Goal: Book appointment/travel/reservation

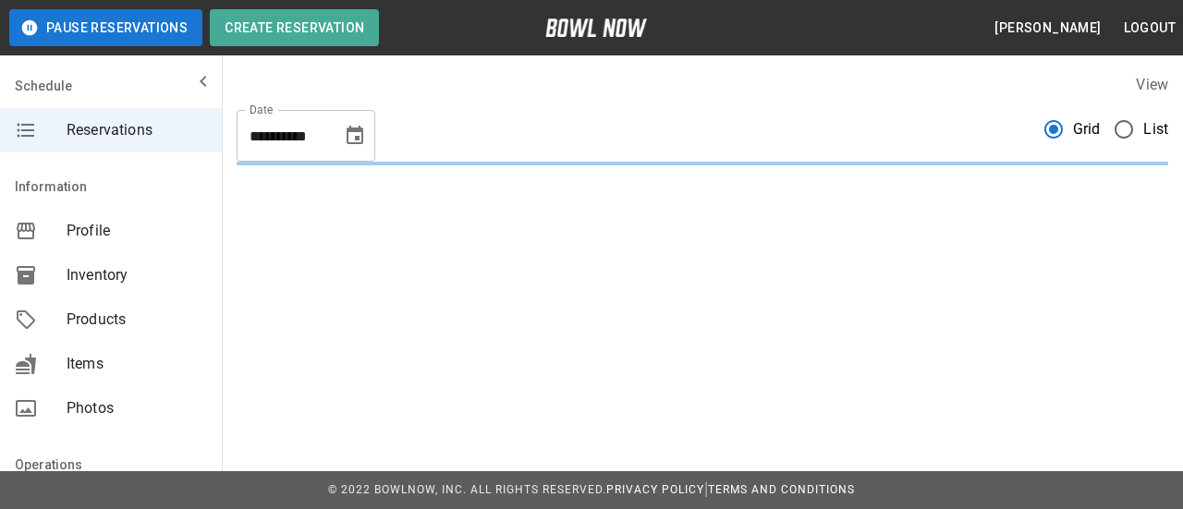
click at [355, 136] on icon "Choose date, selected date is Sep 25, 2025" at bounding box center [355, 135] width 17 height 18
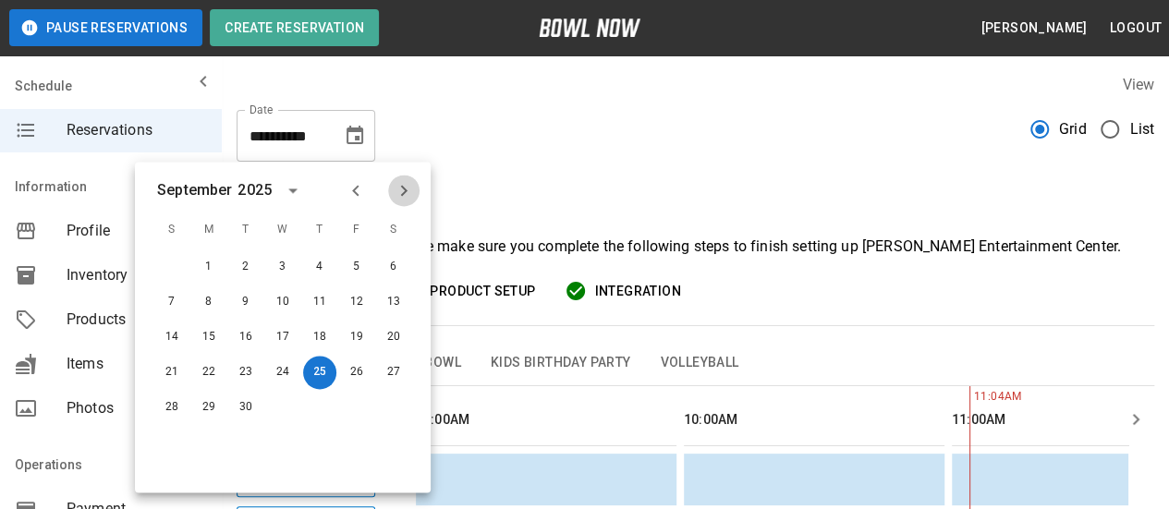
click at [405, 194] on icon "Next month" at bounding box center [404, 190] width 22 height 22
click at [361, 185] on icon "Previous month" at bounding box center [356, 190] width 22 height 22
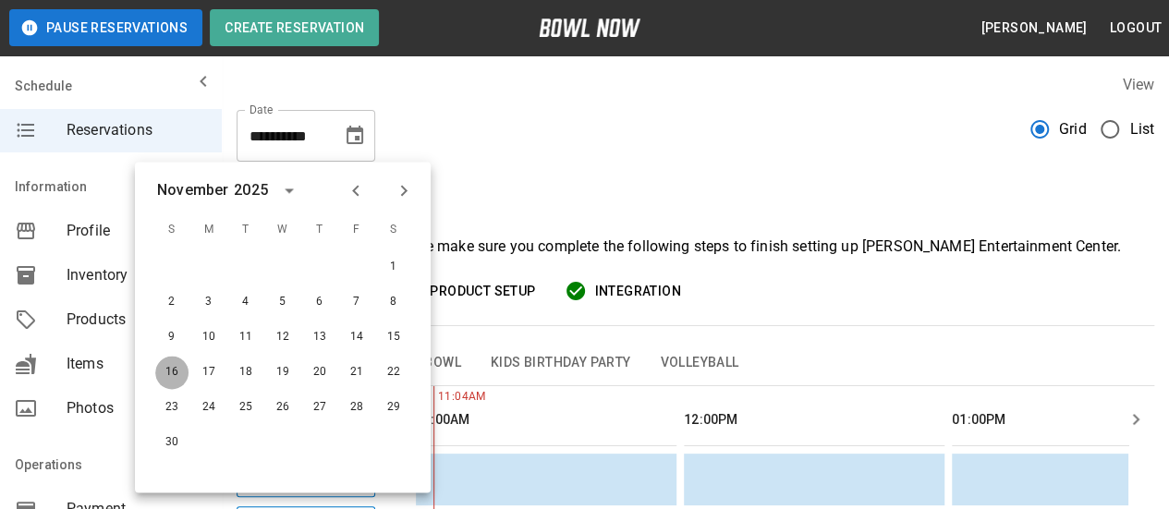
click at [164, 373] on button "16" at bounding box center [171, 372] width 33 height 33
click at [170, 374] on button "16" at bounding box center [171, 372] width 33 height 33
type input "**********"
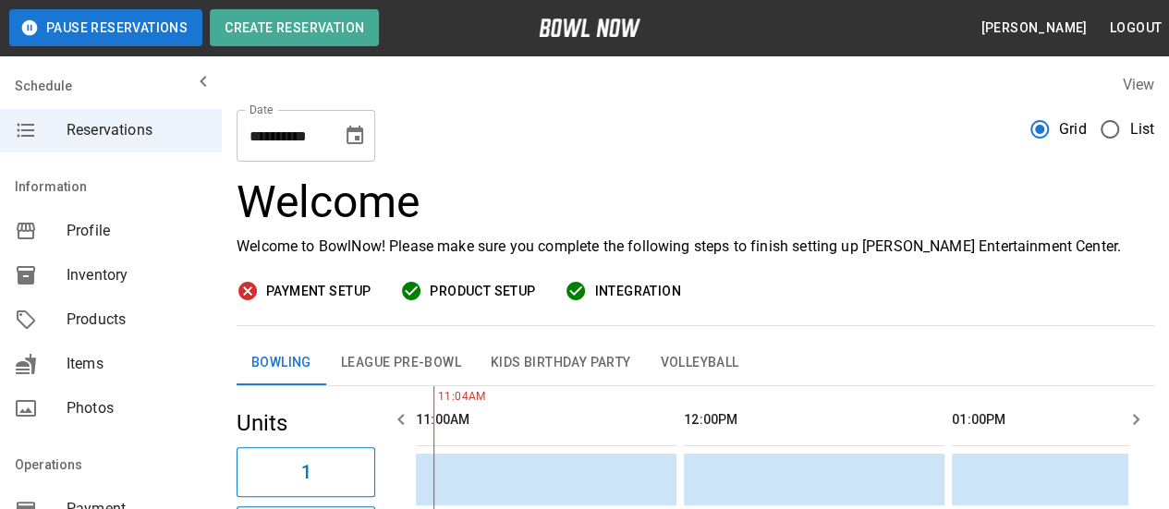
click at [170, 374] on span "Items" at bounding box center [137, 364] width 140 height 22
click at [357, 131] on icon "Choose date, selected date is Sep 25, 2025" at bounding box center [355, 135] width 17 height 18
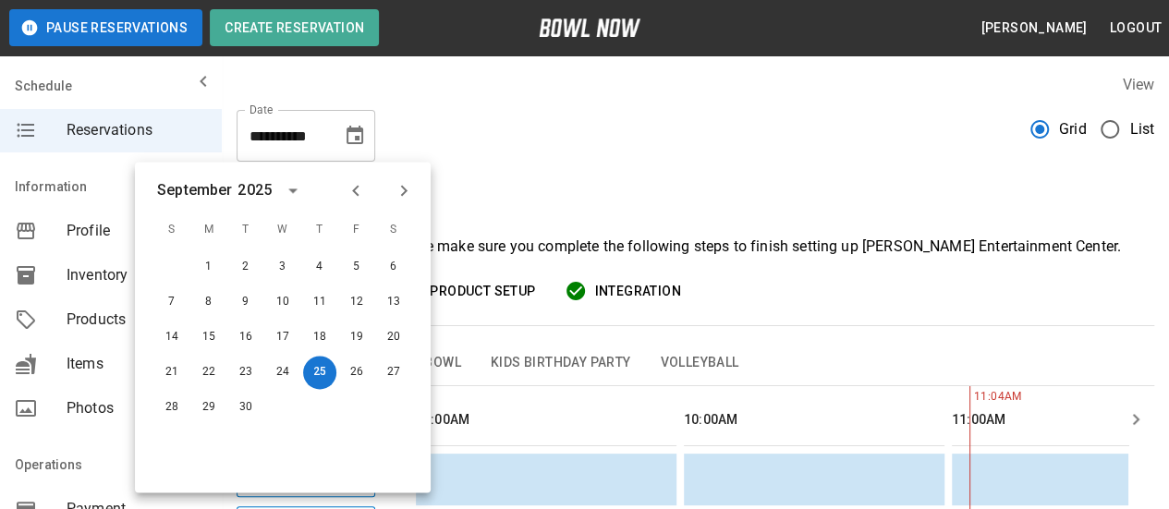
scroll to position [0, 536]
click at [399, 188] on icon "Next month" at bounding box center [404, 190] width 22 height 22
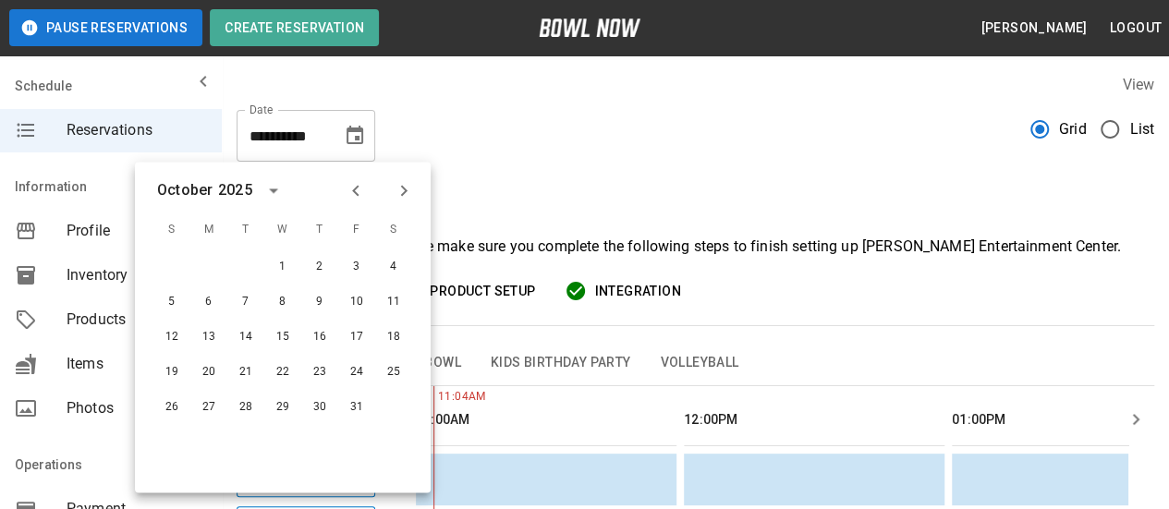
click at [398, 188] on icon "Next month" at bounding box center [404, 190] width 22 height 22
click at [172, 381] on button "16" at bounding box center [171, 372] width 33 height 33
type input "**********"
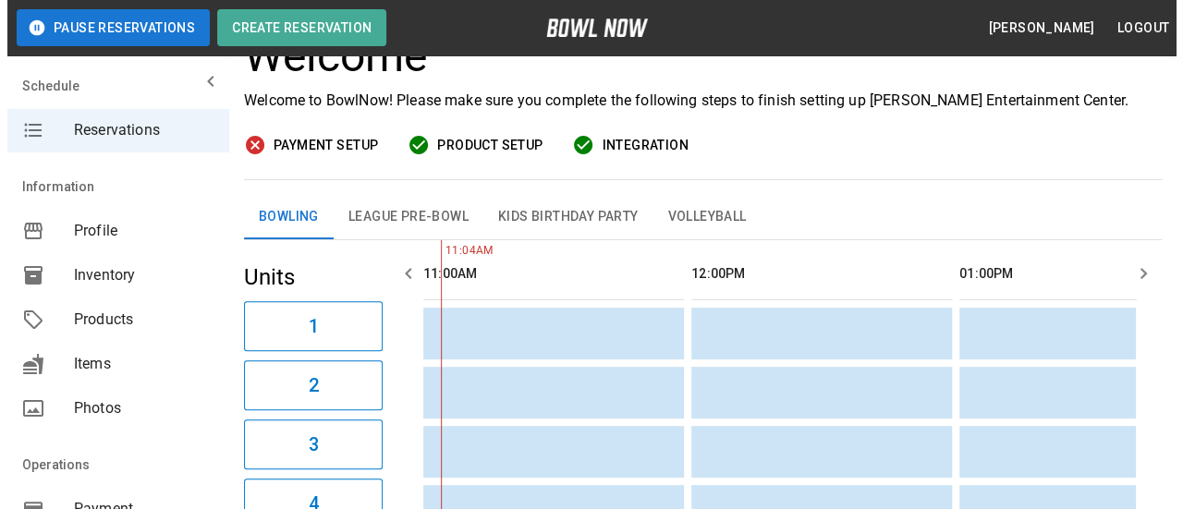
scroll to position [185, 0]
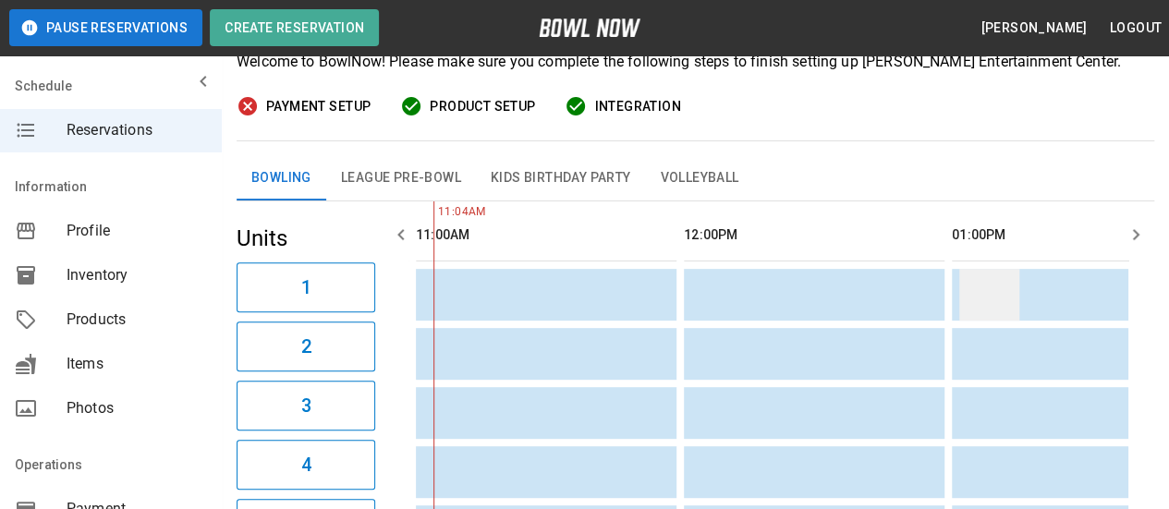
click at [989, 302] on td "sticky table" at bounding box center [989, 295] width 60 height 52
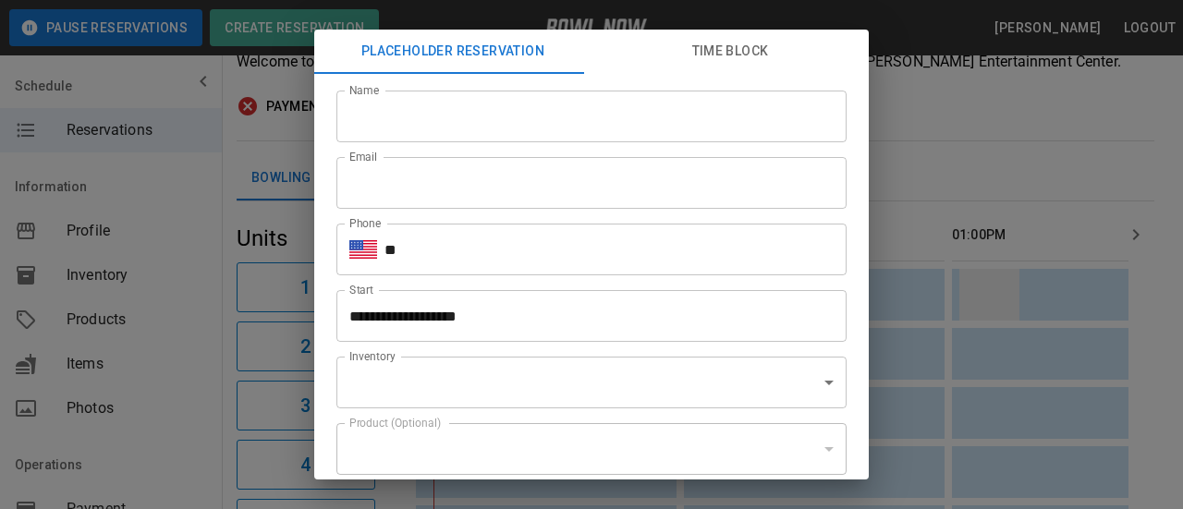
type input "**********"
click at [612, 103] on input "Name" at bounding box center [591, 117] width 510 height 52
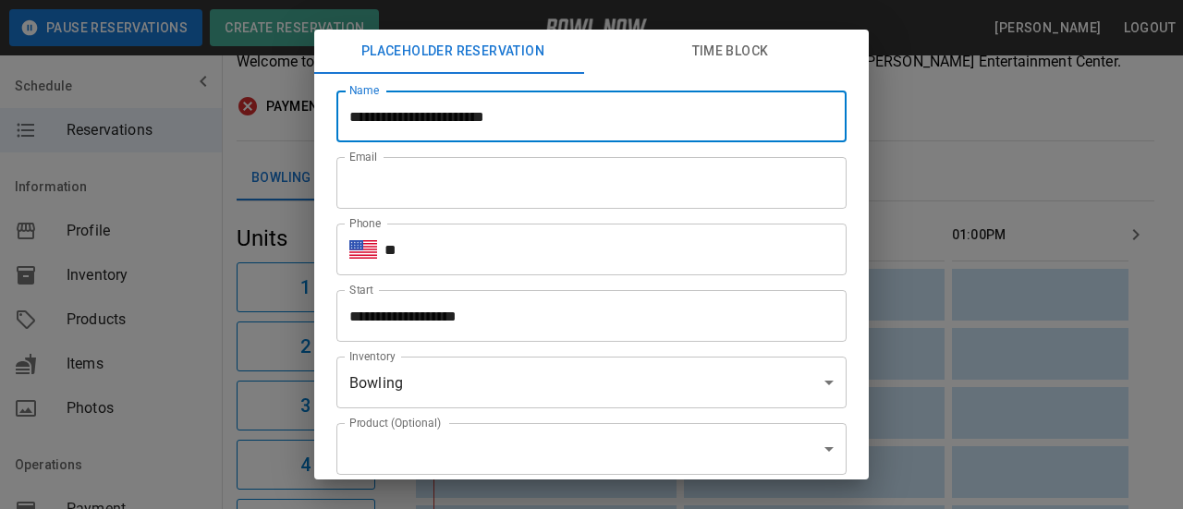
type input "**********"
click at [528, 204] on input "Email" at bounding box center [591, 183] width 510 height 52
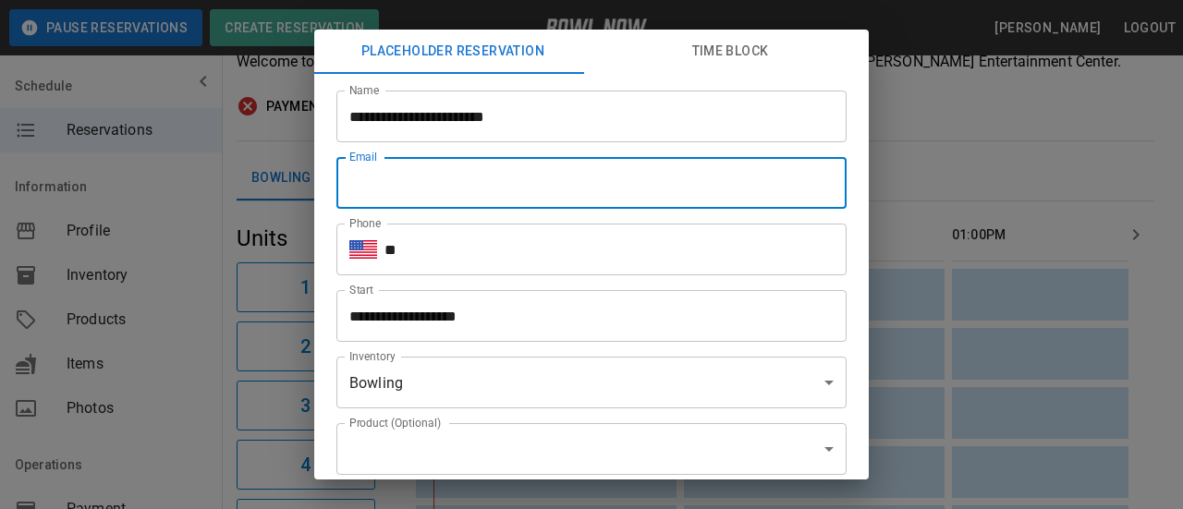
type input "*"
type input "**********"
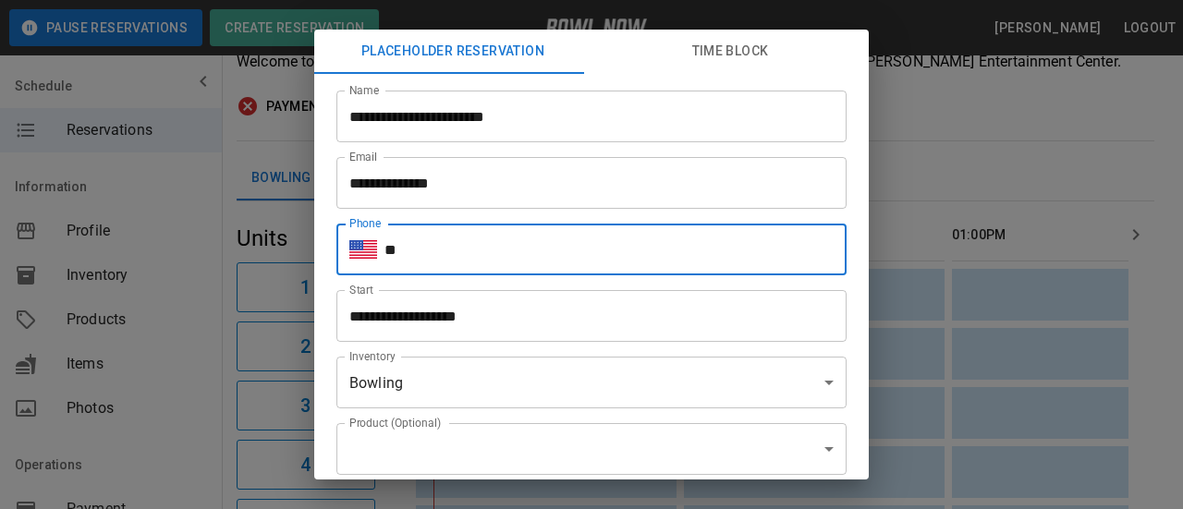
click at [497, 263] on input "**" at bounding box center [615, 250] width 462 height 52
type input "**********"
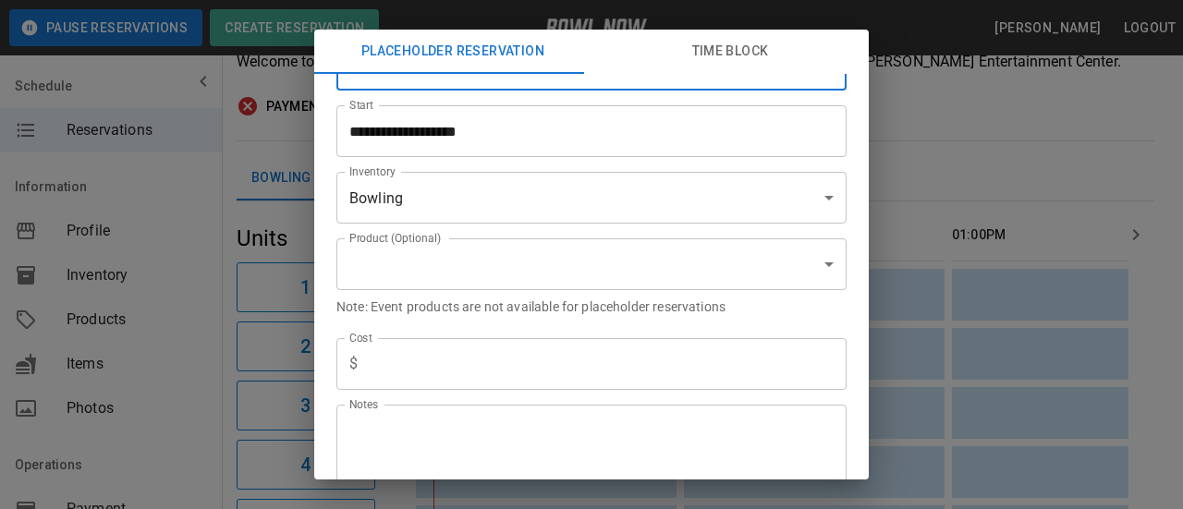
click at [449, 362] on input "text" at bounding box center [605, 364] width 481 height 52
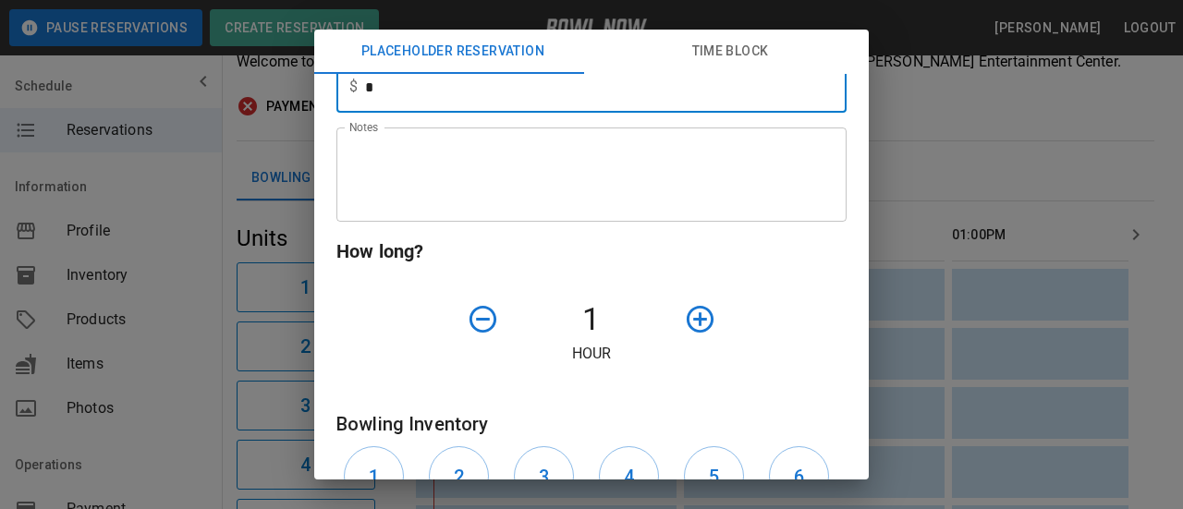
scroll to position [554, 0]
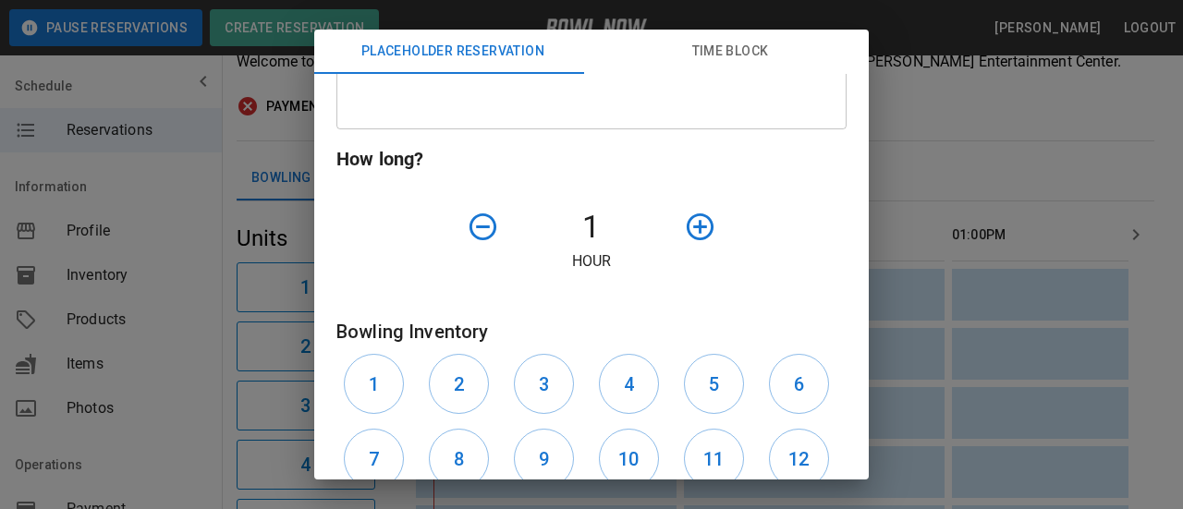
type input "*"
click at [684, 232] on icon "button" at bounding box center [700, 227] width 32 height 32
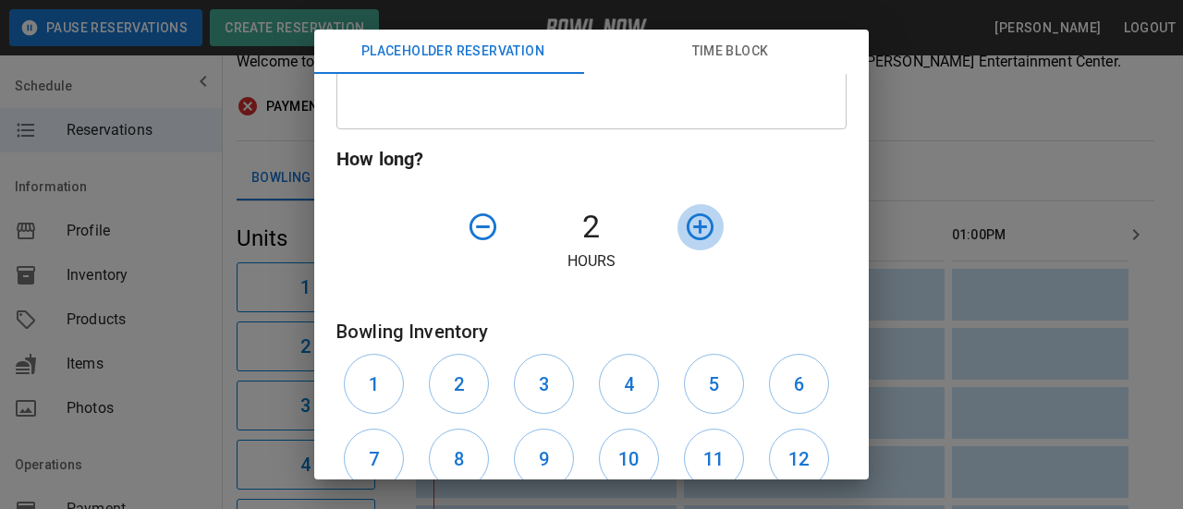
click at [684, 232] on icon "button" at bounding box center [700, 227] width 32 height 32
click at [377, 374] on h6 "1" at bounding box center [374, 385] width 10 height 30
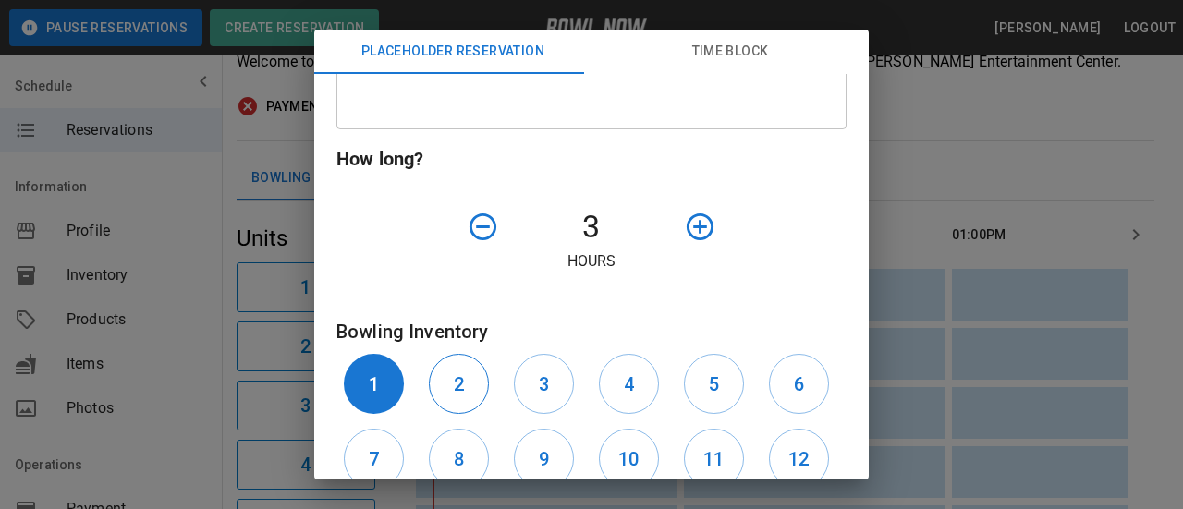
click at [454, 374] on h6 "2" at bounding box center [459, 385] width 10 height 30
click at [514, 380] on button "3" at bounding box center [544, 384] width 60 height 60
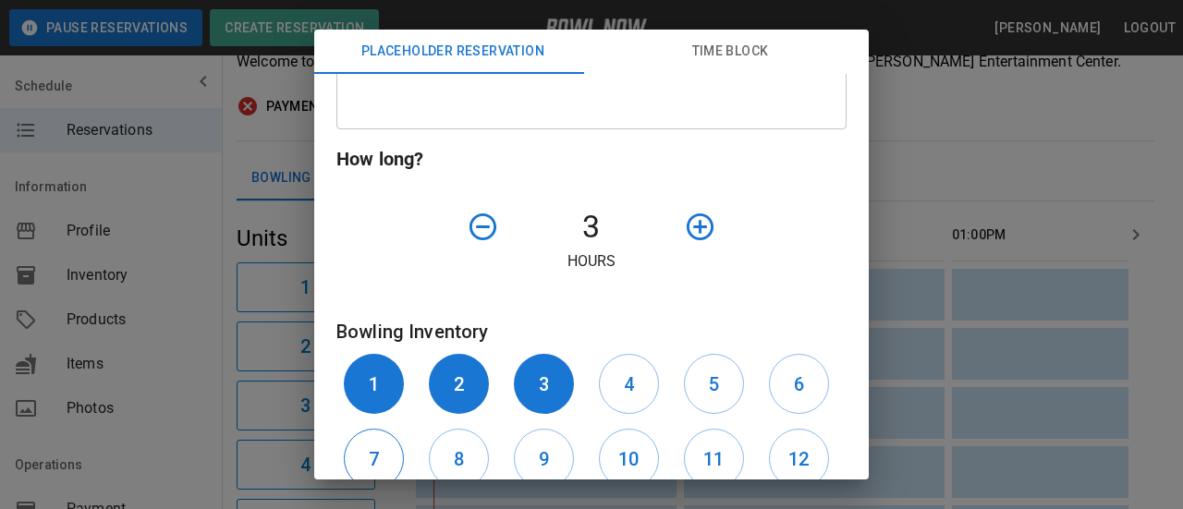
click at [357, 446] on button "7" at bounding box center [374, 459] width 60 height 60
click at [440, 456] on button "8" at bounding box center [459, 459] width 60 height 60
click at [524, 468] on button "9" at bounding box center [544, 459] width 60 height 60
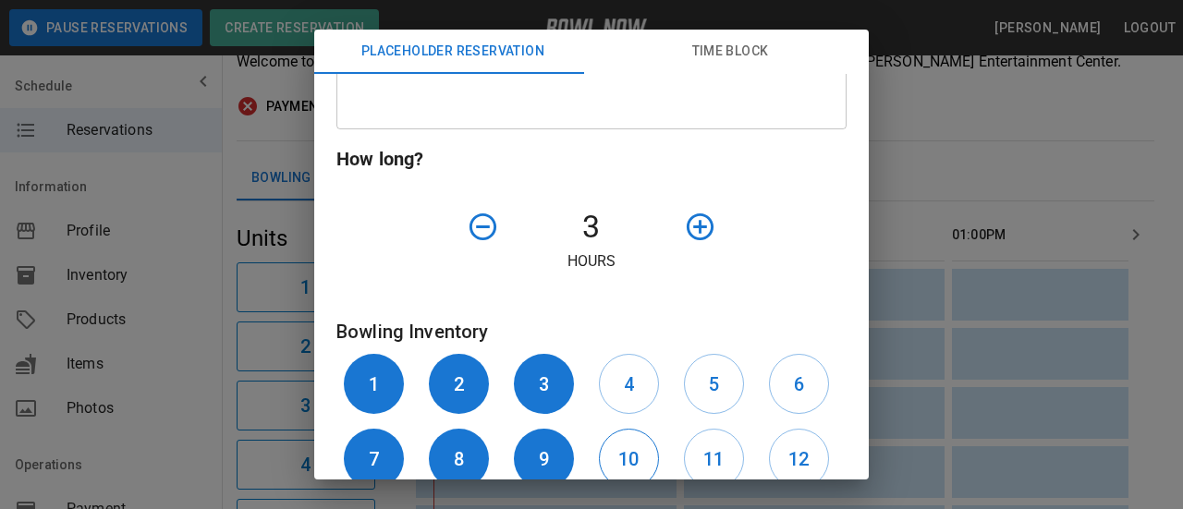
click at [599, 455] on button "10" at bounding box center [629, 459] width 60 height 60
click at [684, 457] on button "11" at bounding box center [714, 459] width 60 height 60
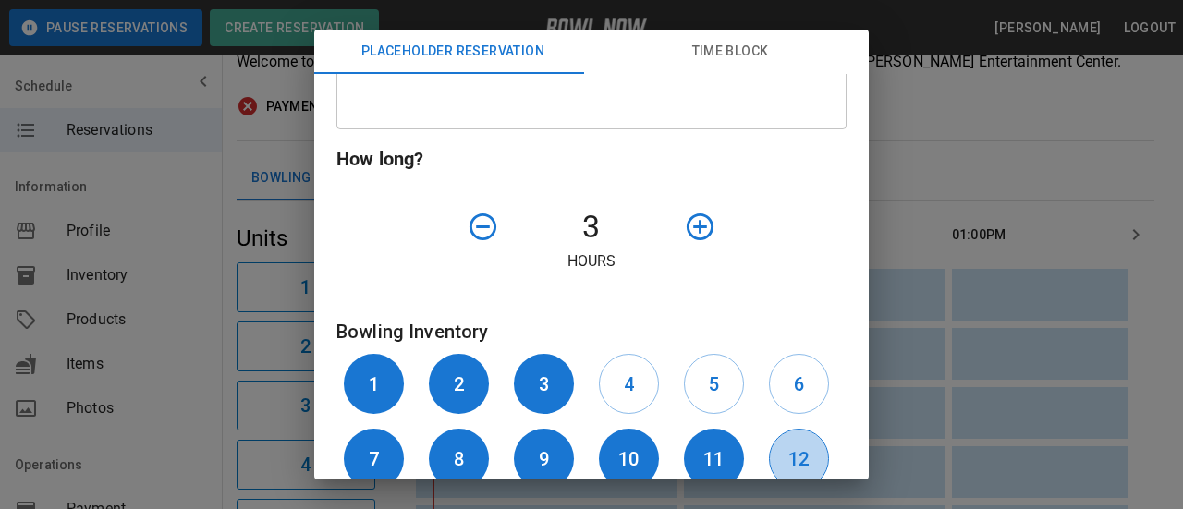
click at [788, 459] on h6 "12" at bounding box center [798, 460] width 20 height 30
click at [783, 384] on button "6" at bounding box center [799, 384] width 60 height 60
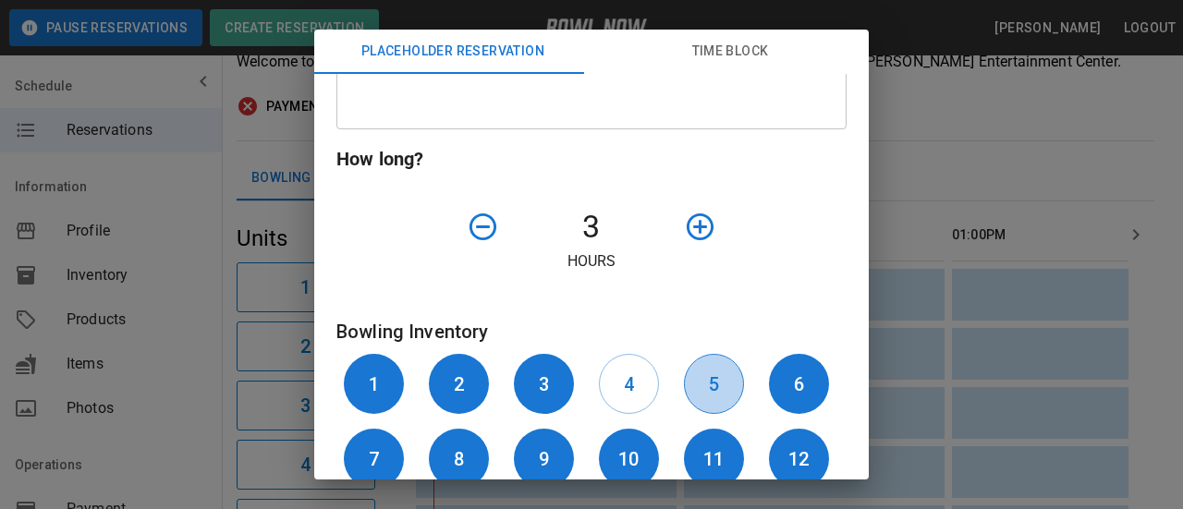
click at [701, 376] on button "5" at bounding box center [714, 384] width 60 height 60
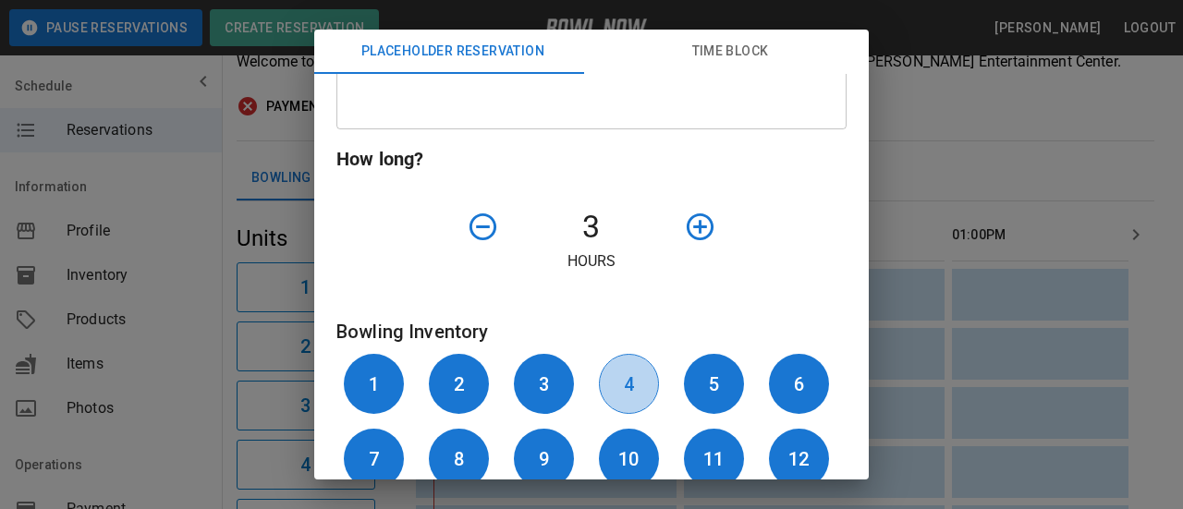
click at [606, 387] on button "4" at bounding box center [629, 384] width 60 height 60
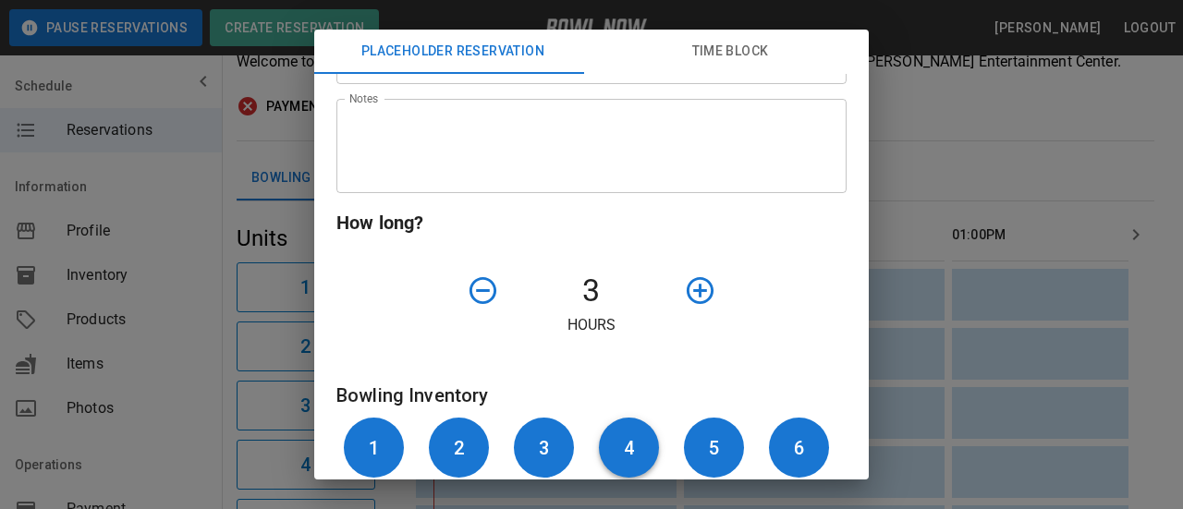
scroll to position [462, 0]
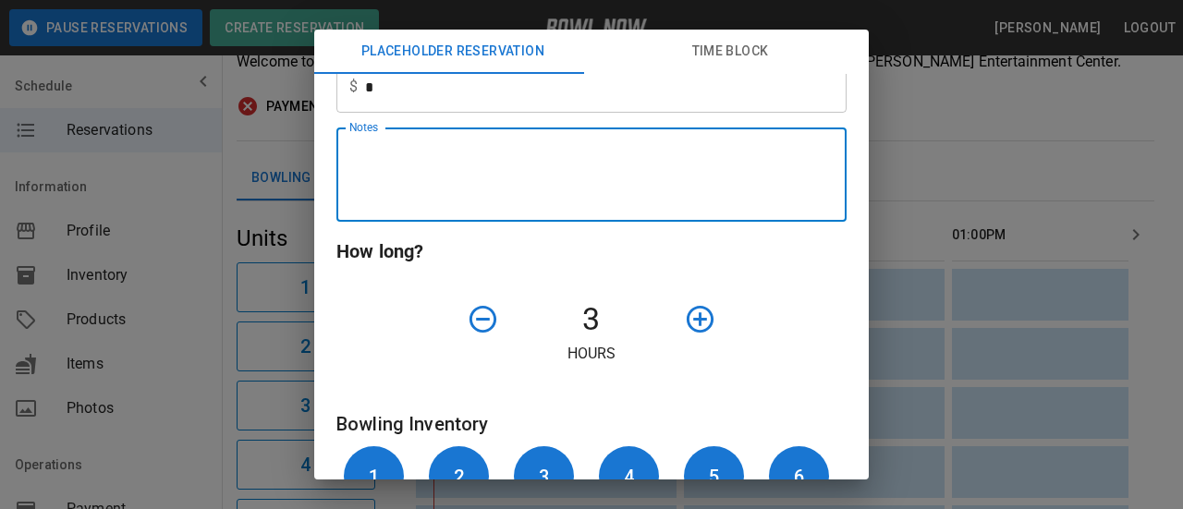
click at [424, 160] on textarea "Notes" at bounding box center [591, 175] width 484 height 64
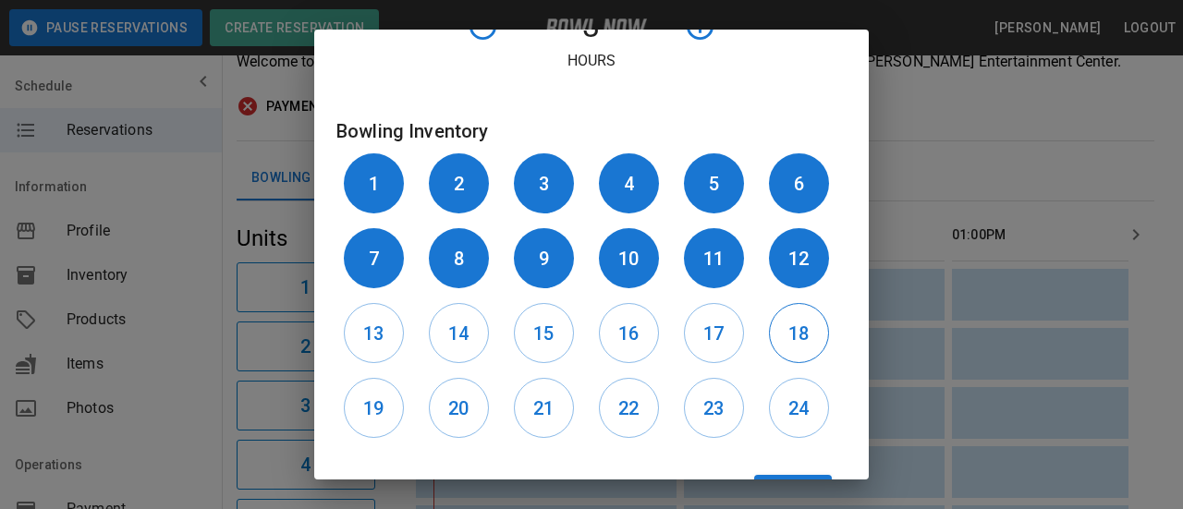
scroll to position [166, 0]
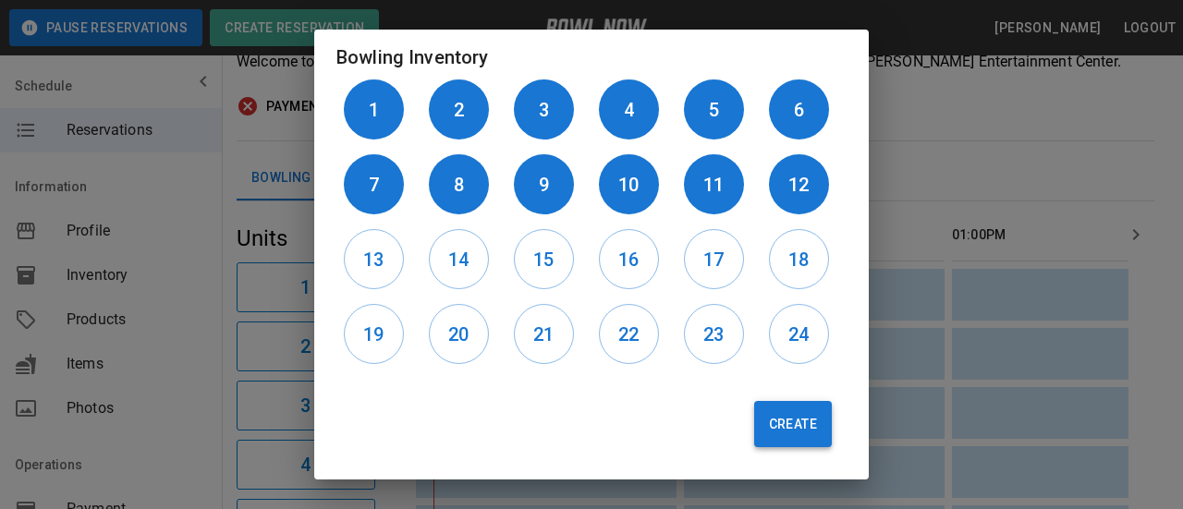
type textarea "**********"
click at [754, 415] on button "Create" at bounding box center [793, 424] width 78 height 46
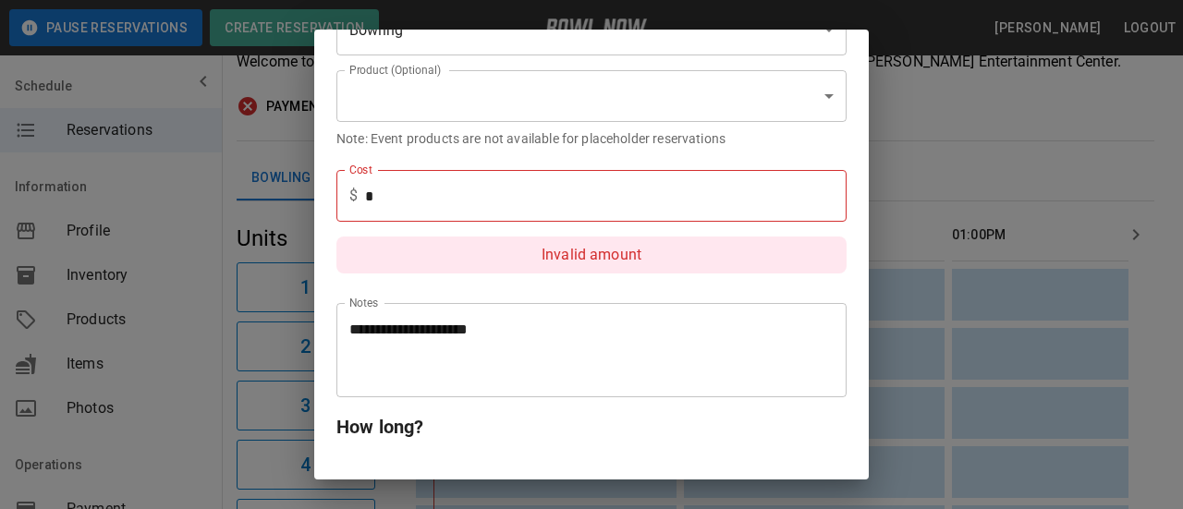
scroll to position [175, 0]
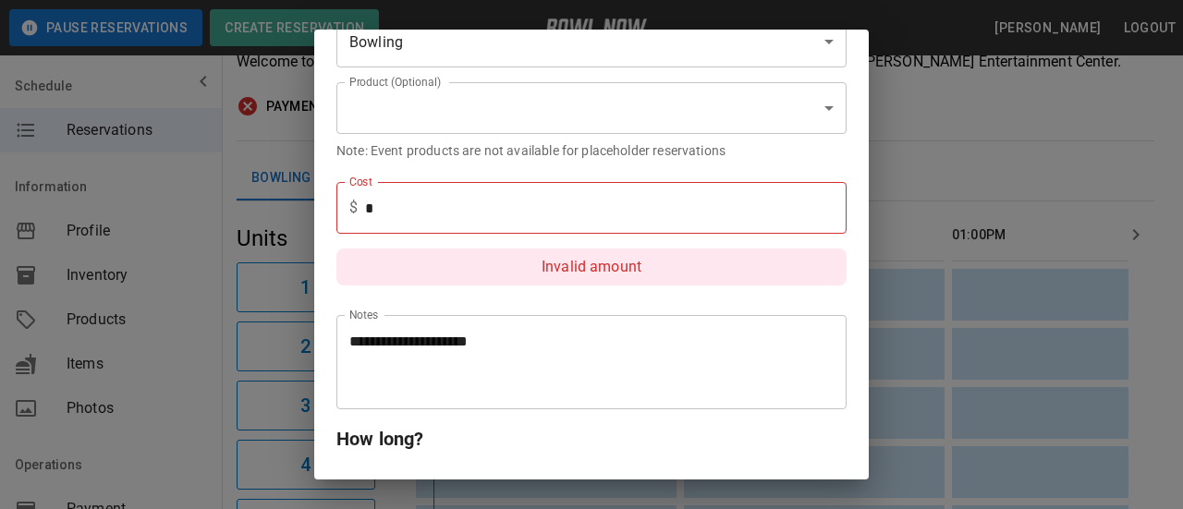
click at [411, 189] on input "*" at bounding box center [605, 208] width 481 height 52
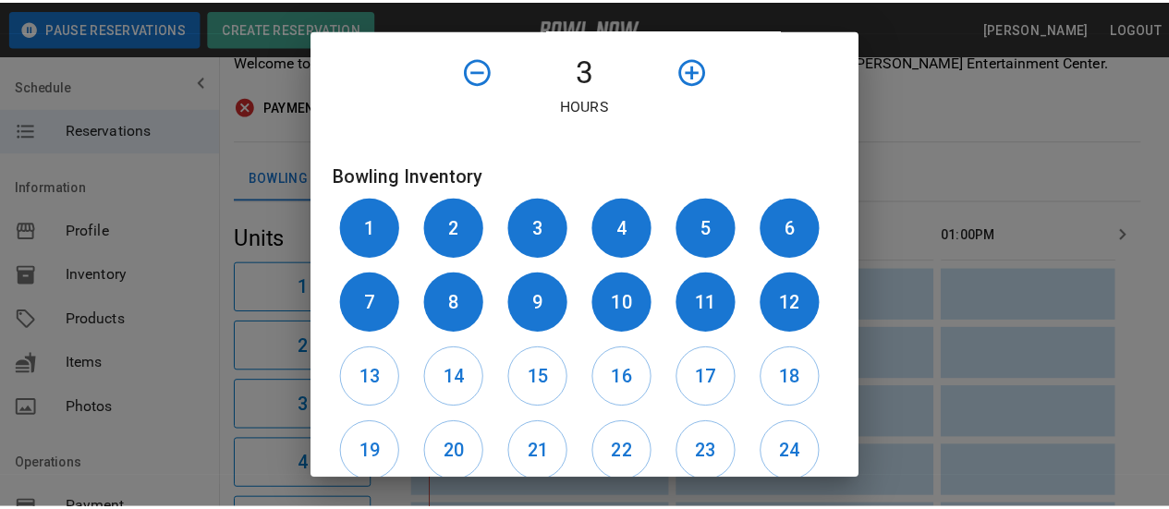
scroll to position [663, 0]
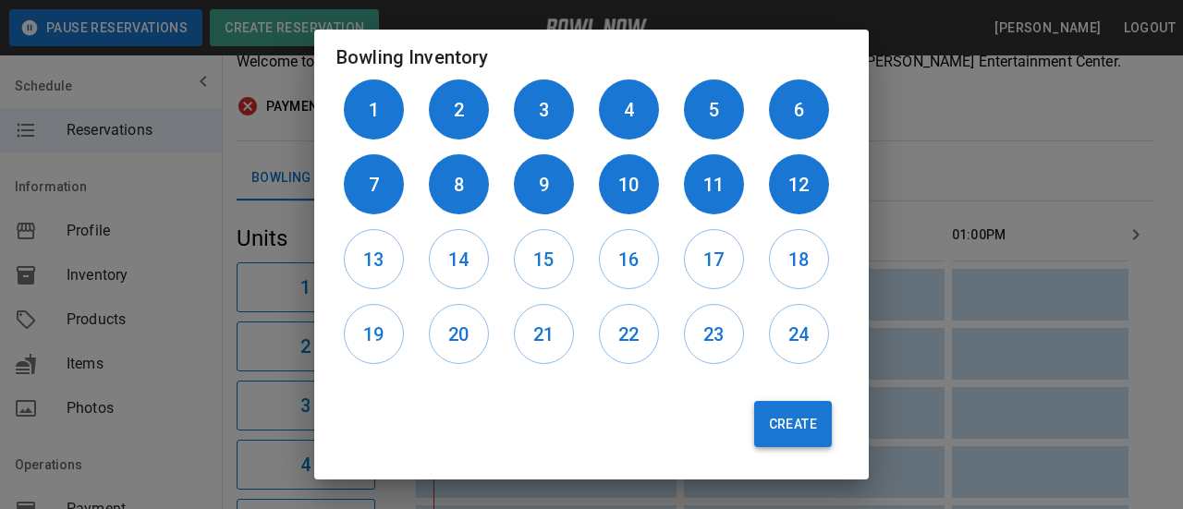
type input "*"
click at [758, 422] on button "Create" at bounding box center [793, 424] width 78 height 46
